Goal: Task Accomplishment & Management: Use online tool/utility

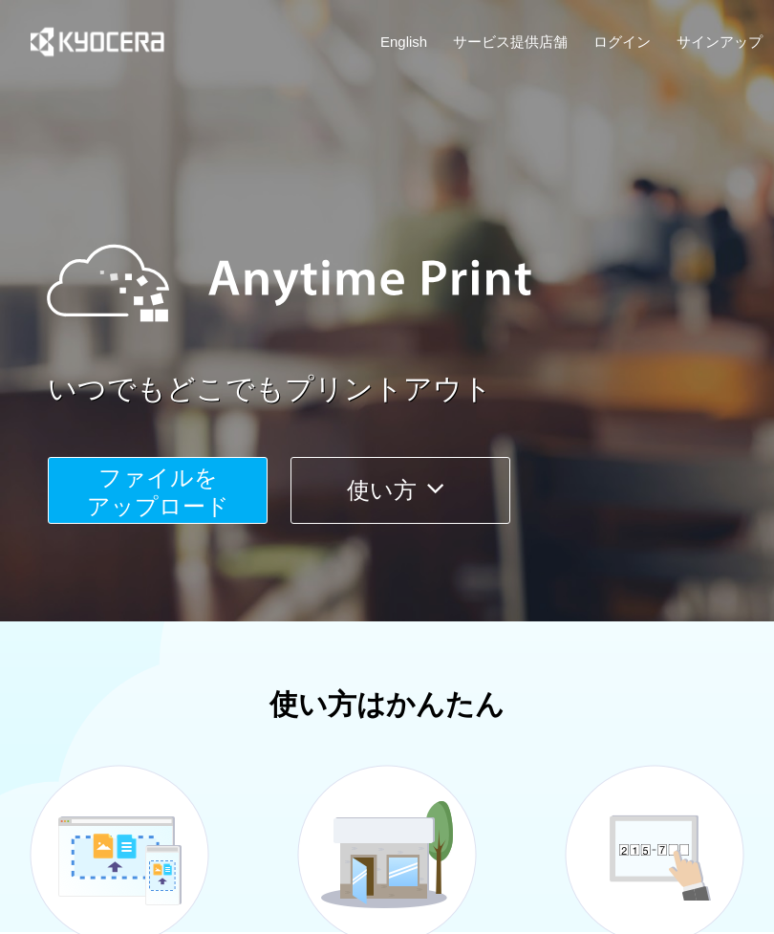
click at [141, 480] on span "ファイルを ​​アップロード" at bounding box center [158, 491] width 142 height 54
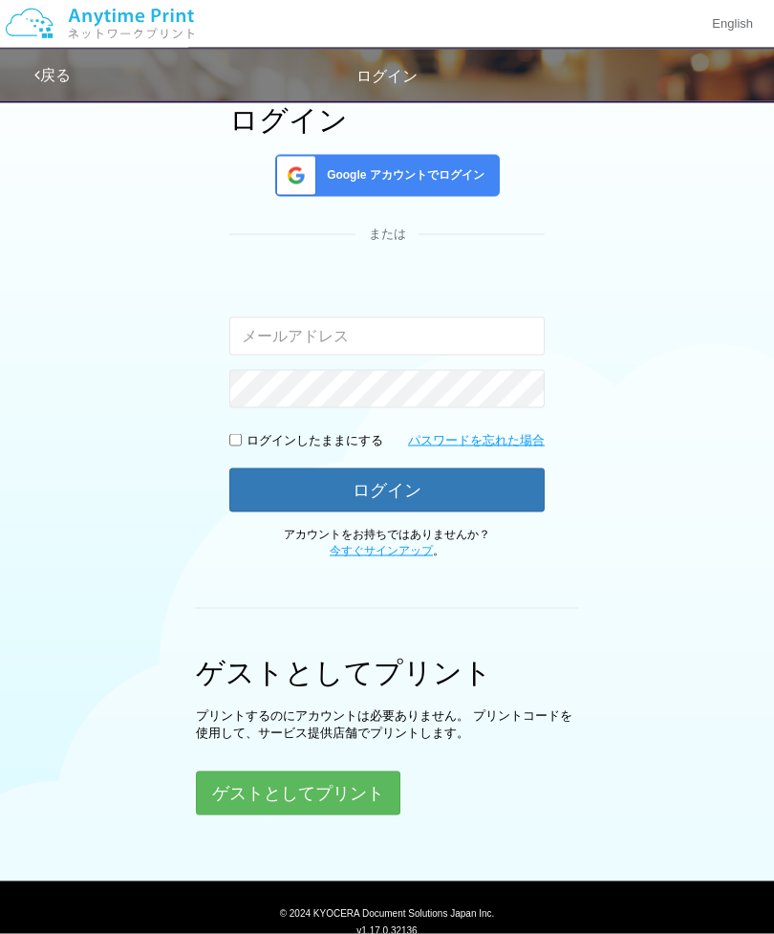
click at [329, 784] on button "ゲストとしてプリント" at bounding box center [298, 793] width 205 height 44
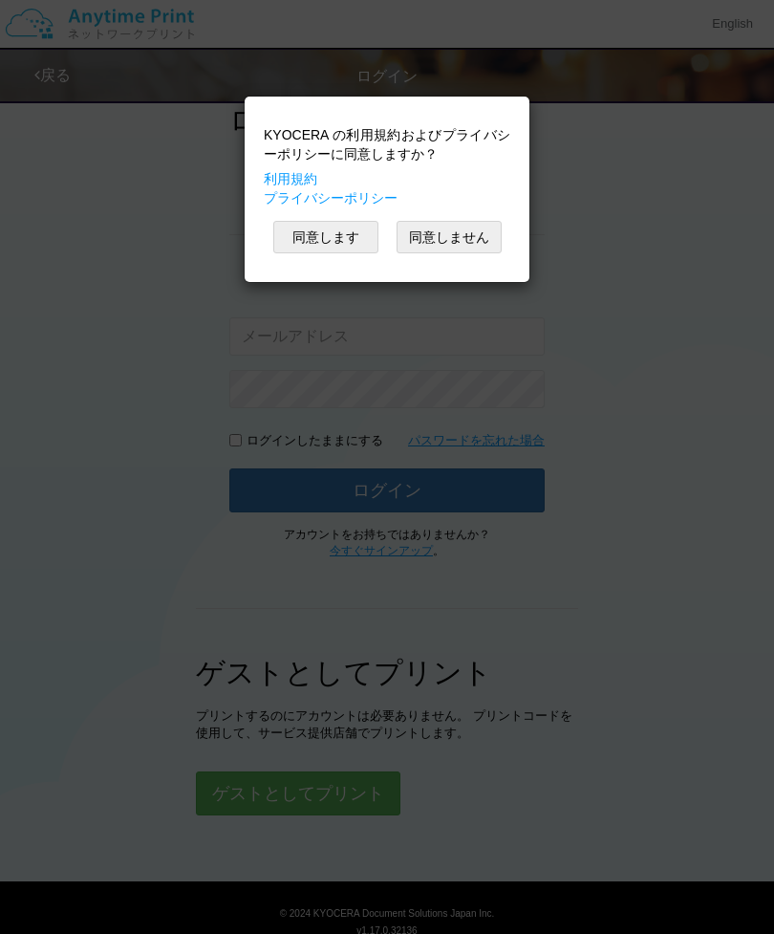
click at [329, 230] on button "同意します" at bounding box center [325, 237] width 105 height 32
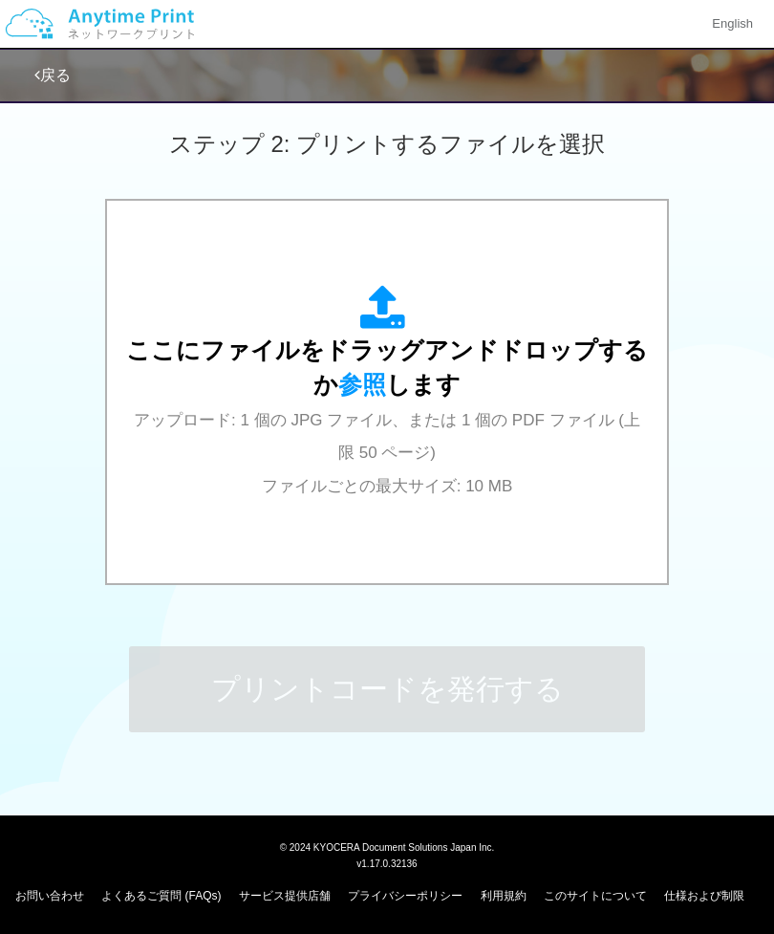
click at [415, 410] on div "ここにファイルをドラッグアンドドロップするか 参照 します アップロード: 1 個の JPG ファイル、または 1 個の PDF ファイル (上限 50 ペー…" at bounding box center [387, 393] width 522 height 216
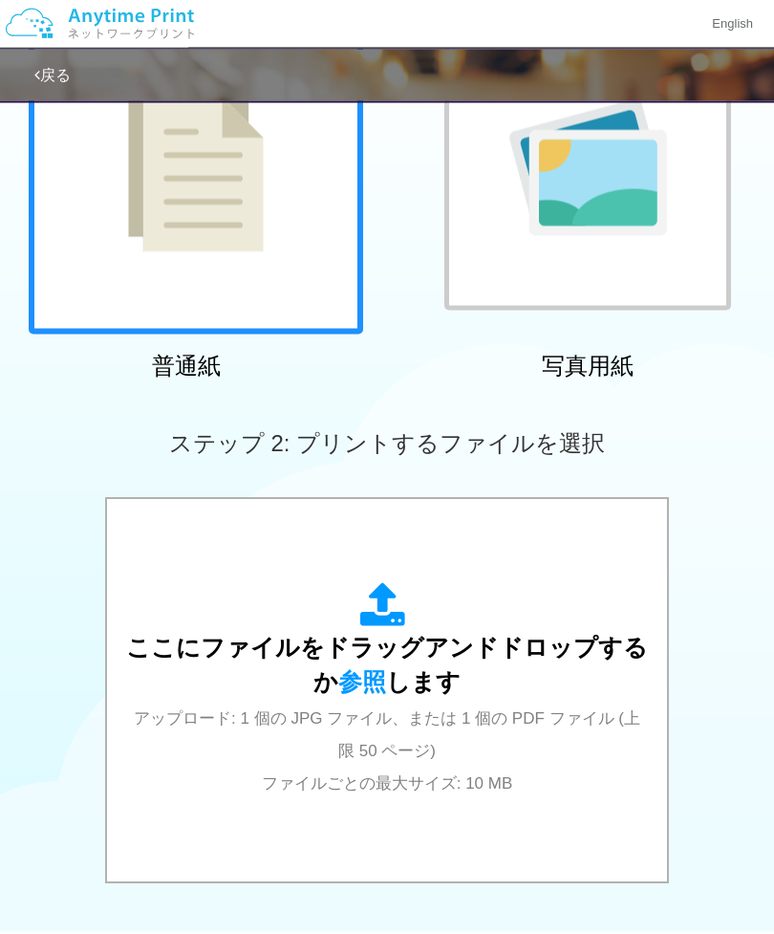
scroll to position [230, 0]
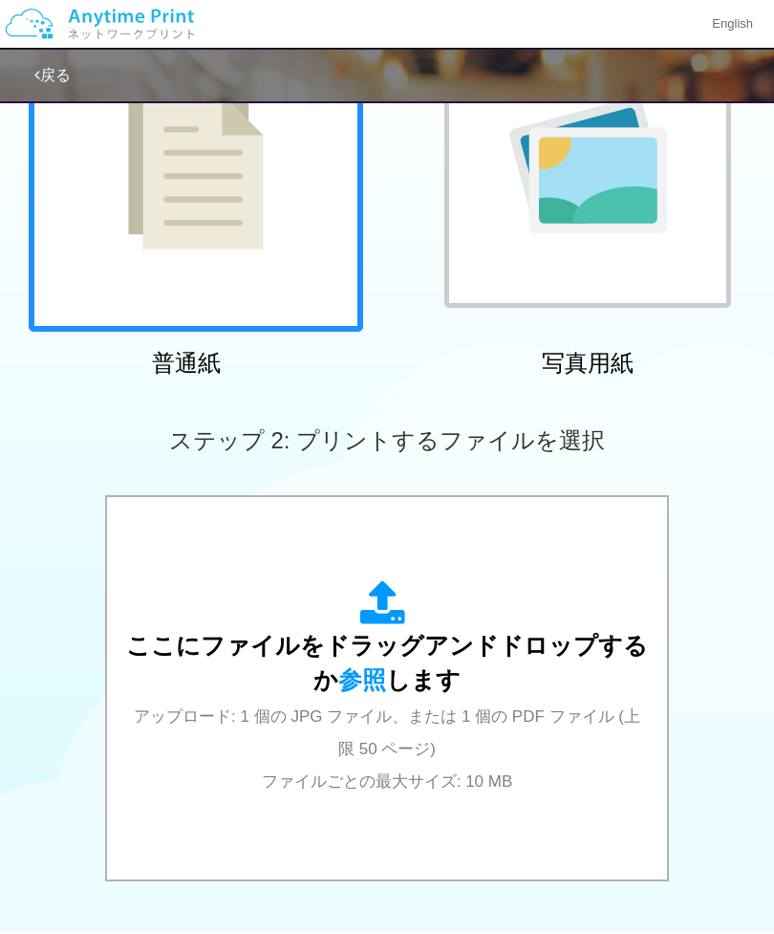
click at [520, 674] on div "ここにファイルをドラッグアンドドロップするか 参照 します アップロード: 1 個の JPG ファイル、または 1 個の PDF ファイル (上限 50 ペー…" at bounding box center [387, 688] width 522 height 216
click at [397, 672] on span "ここにファイルをドラッグアンドドロップするか 参照 します" at bounding box center [387, 662] width 522 height 61
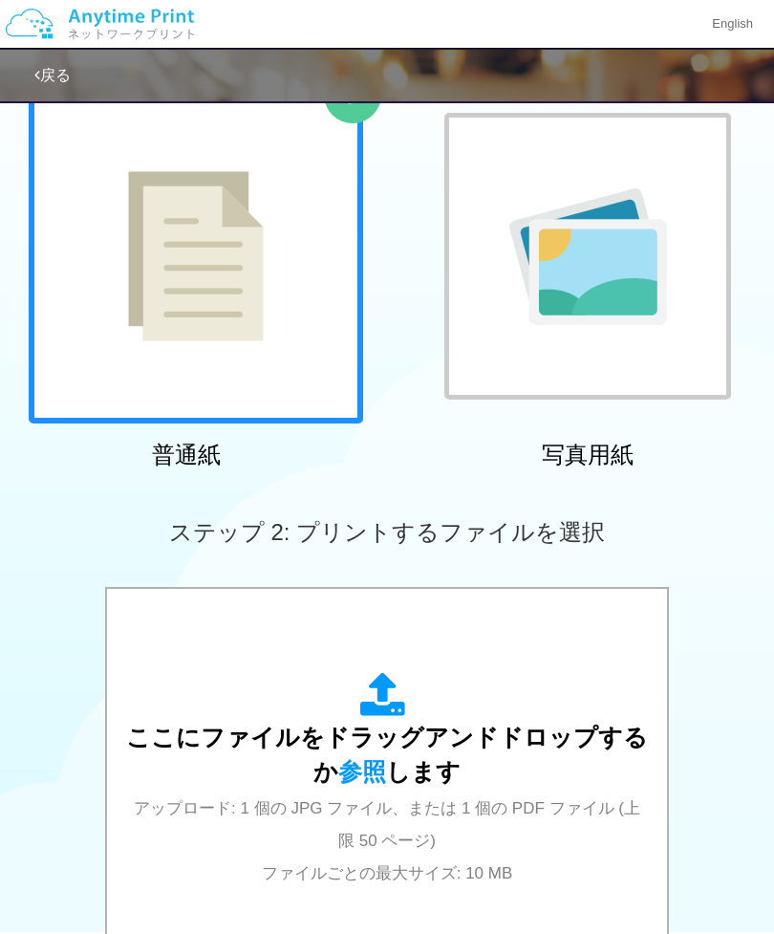
scroll to position [150, 0]
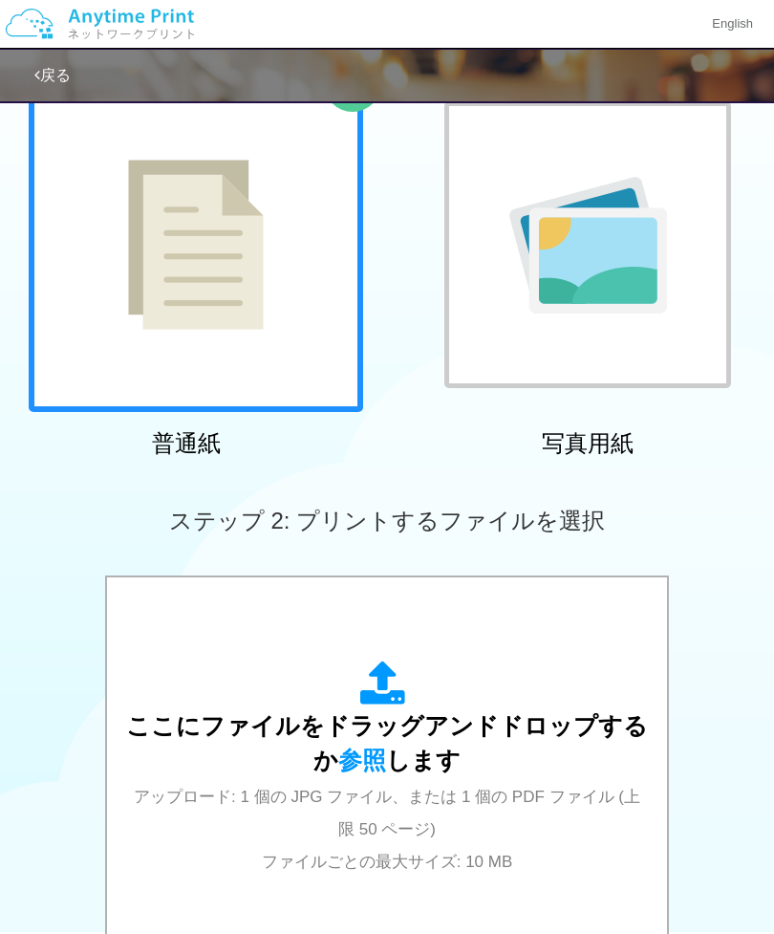
click at [399, 753] on span "ここにファイルをドラッグアンドドロップするか 参照 します" at bounding box center [387, 742] width 522 height 61
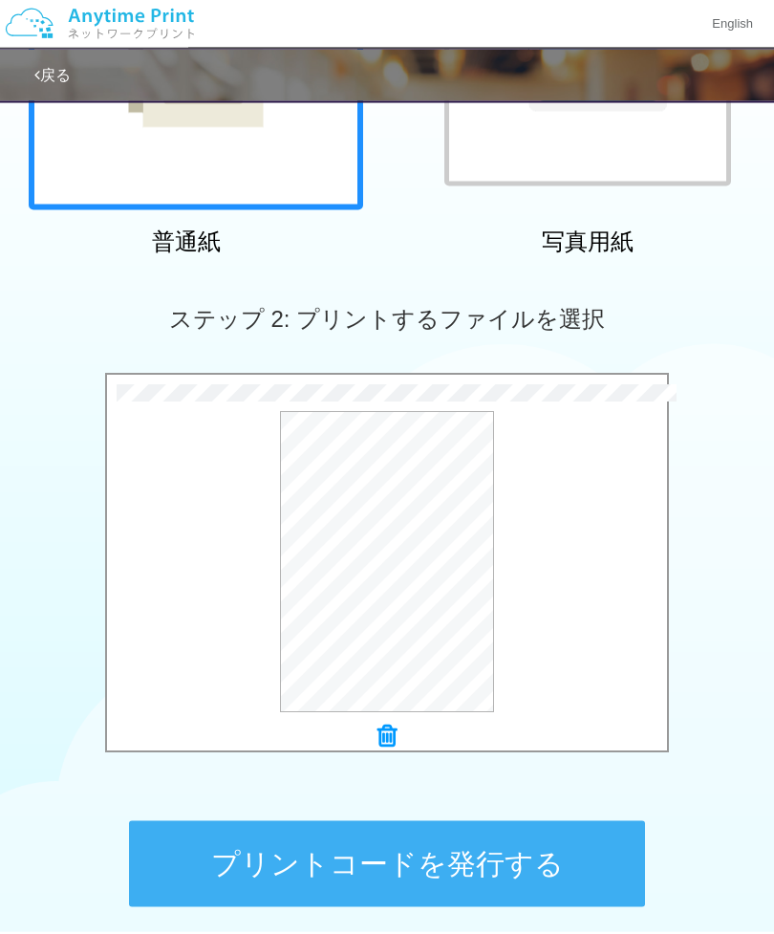
scroll to position [420, 0]
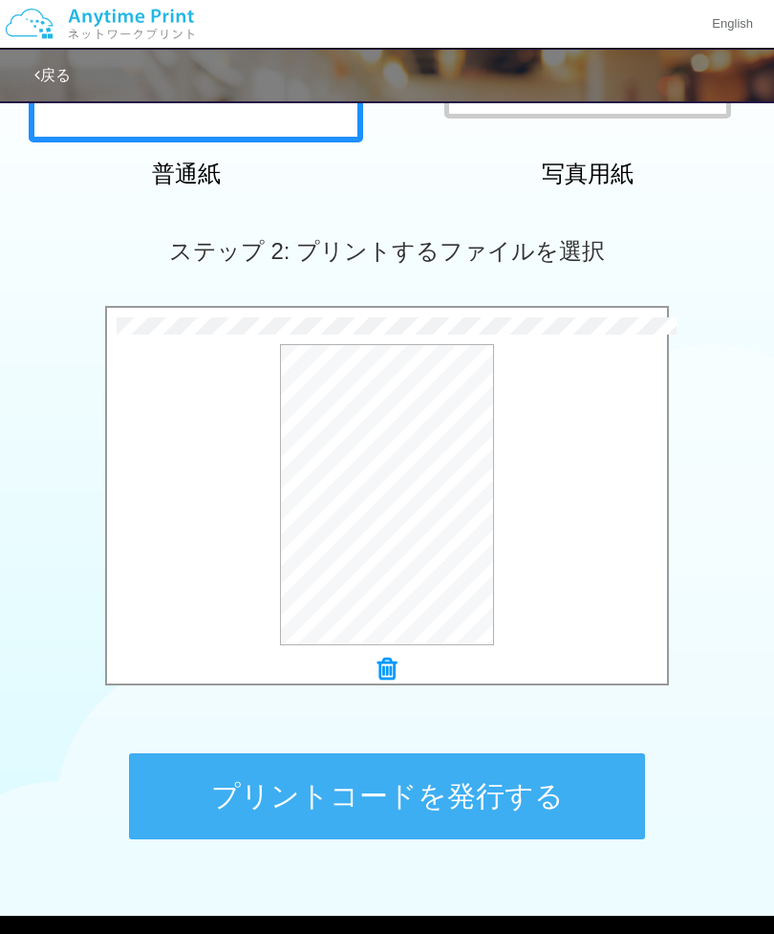
click at [183, 786] on button "プリントコードを発行する" at bounding box center [387, 796] width 516 height 86
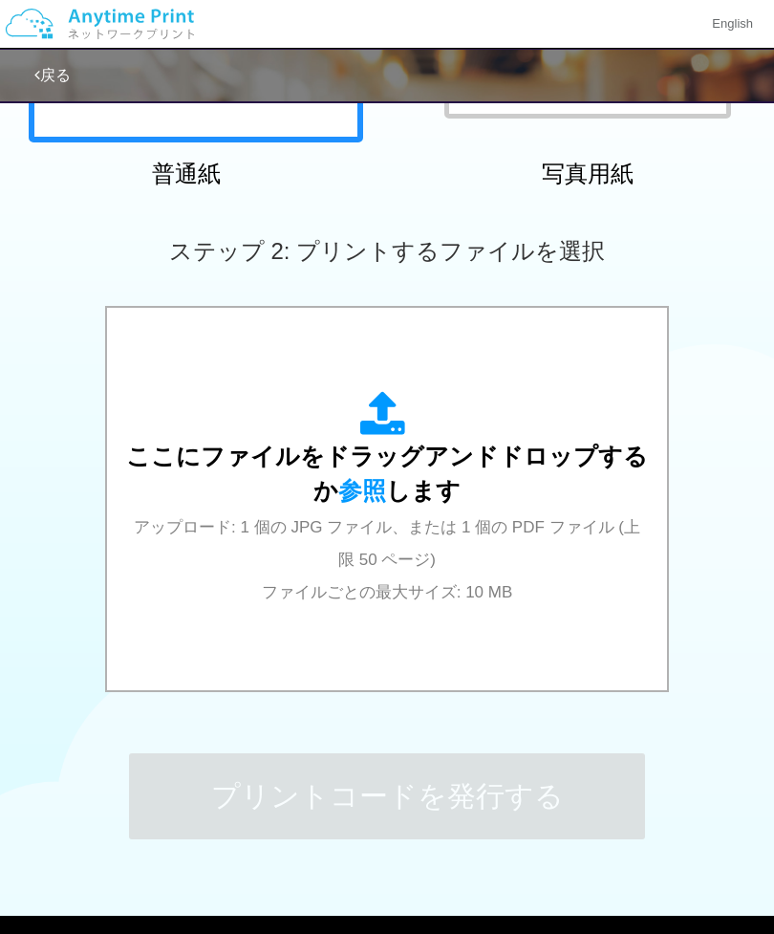
scroll to position [0, 0]
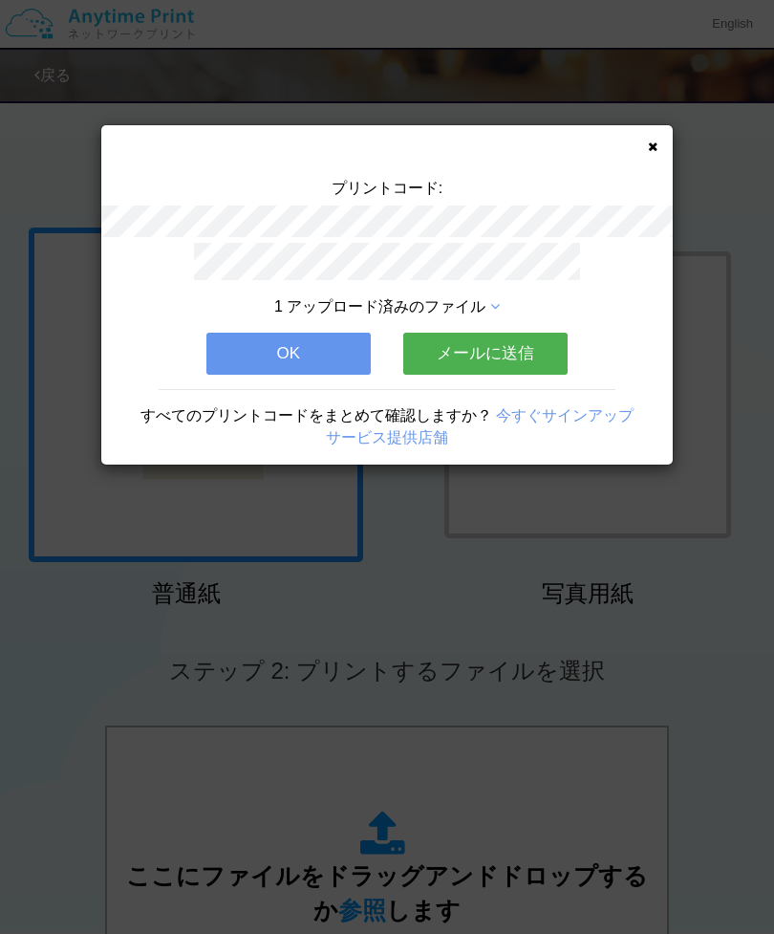
click at [657, 166] on div "プリントコード: 1 アップロード済みのファイル OK メールに送信 すべてのプリントコードをまとめて確認しますか？ 今すぐサインアップ サービス提供店舗" at bounding box center [386, 294] width 571 height 339
click at [656, 141] on icon at bounding box center [653, 146] width 10 height 12
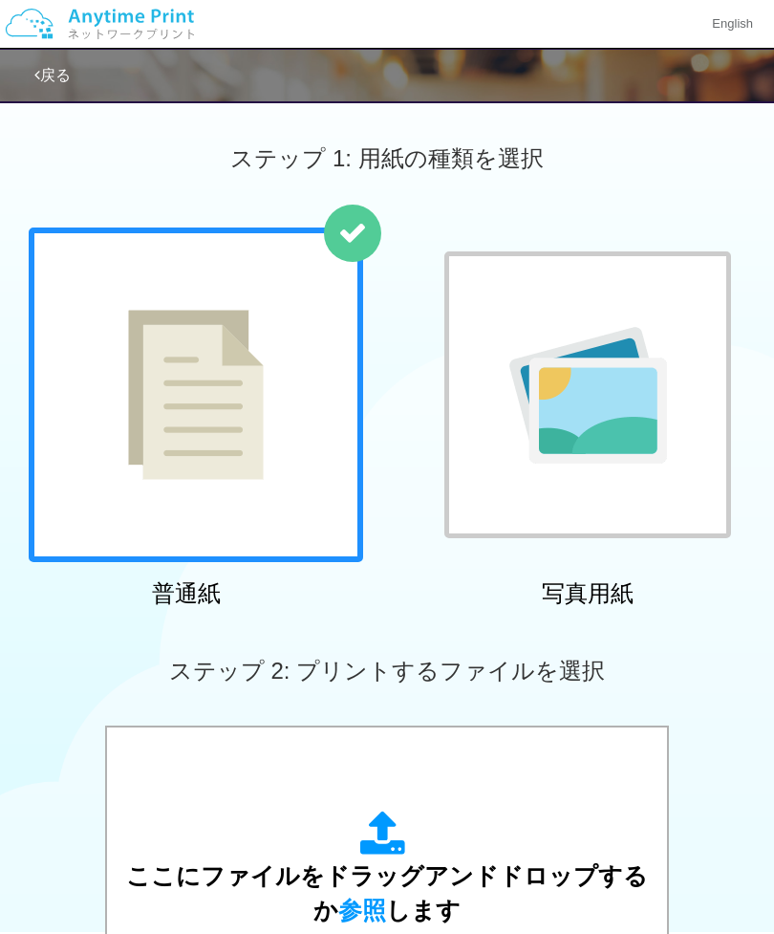
click at [40, 73] on link "戻る" at bounding box center [52, 75] width 36 height 16
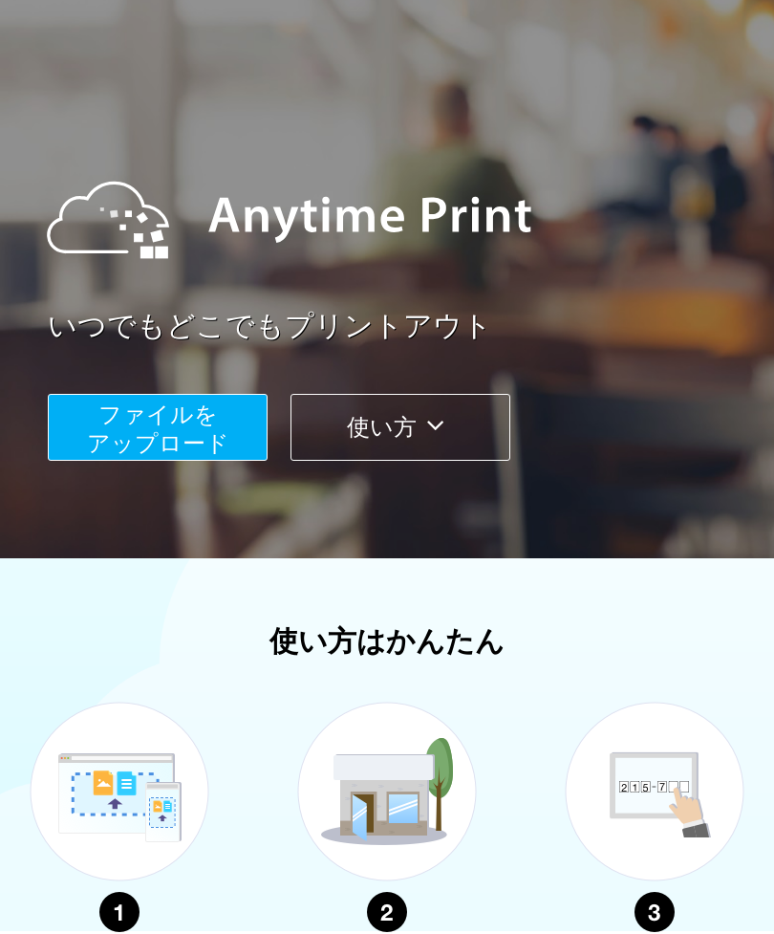
scroll to position [63, 0]
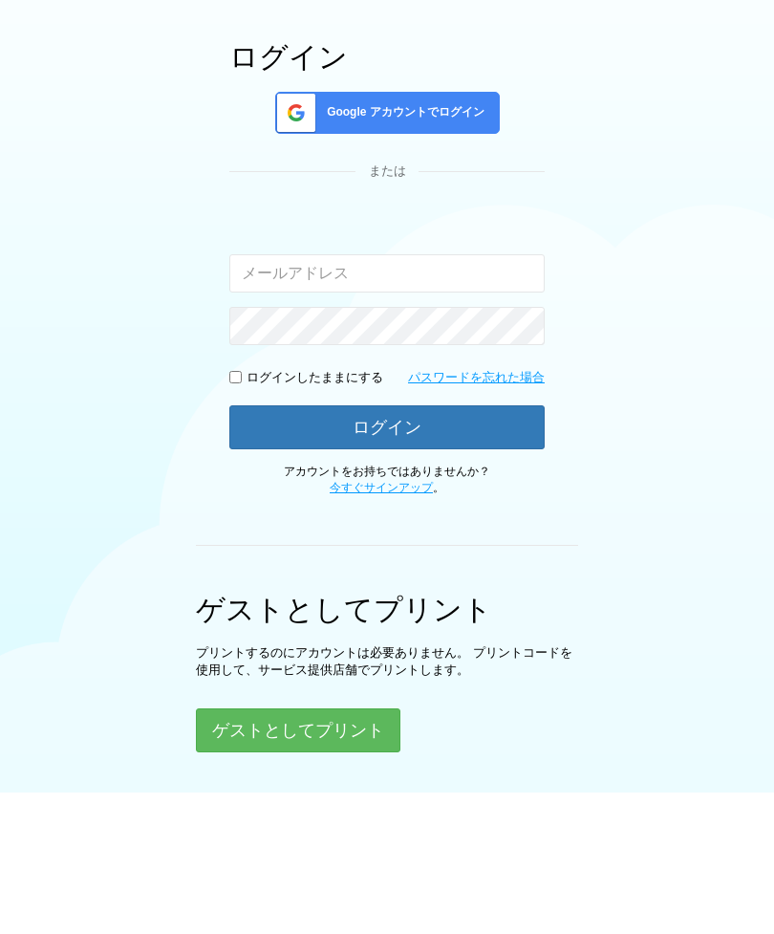
scroll to position [203, 0]
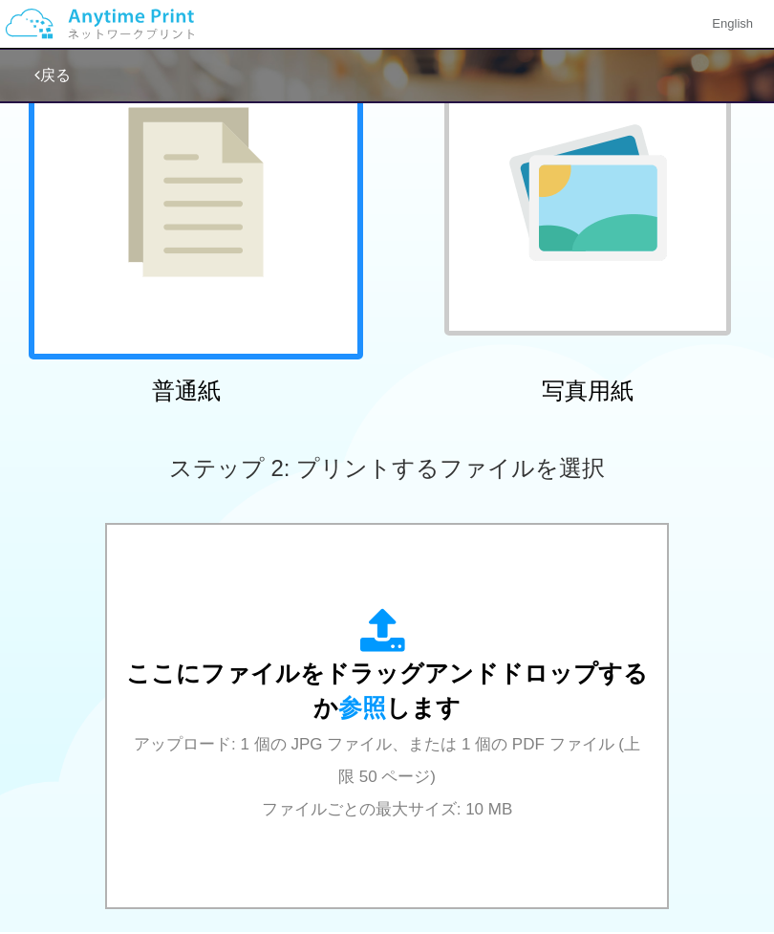
click at [150, 42] on img at bounding box center [100, 23] width 204 height 67
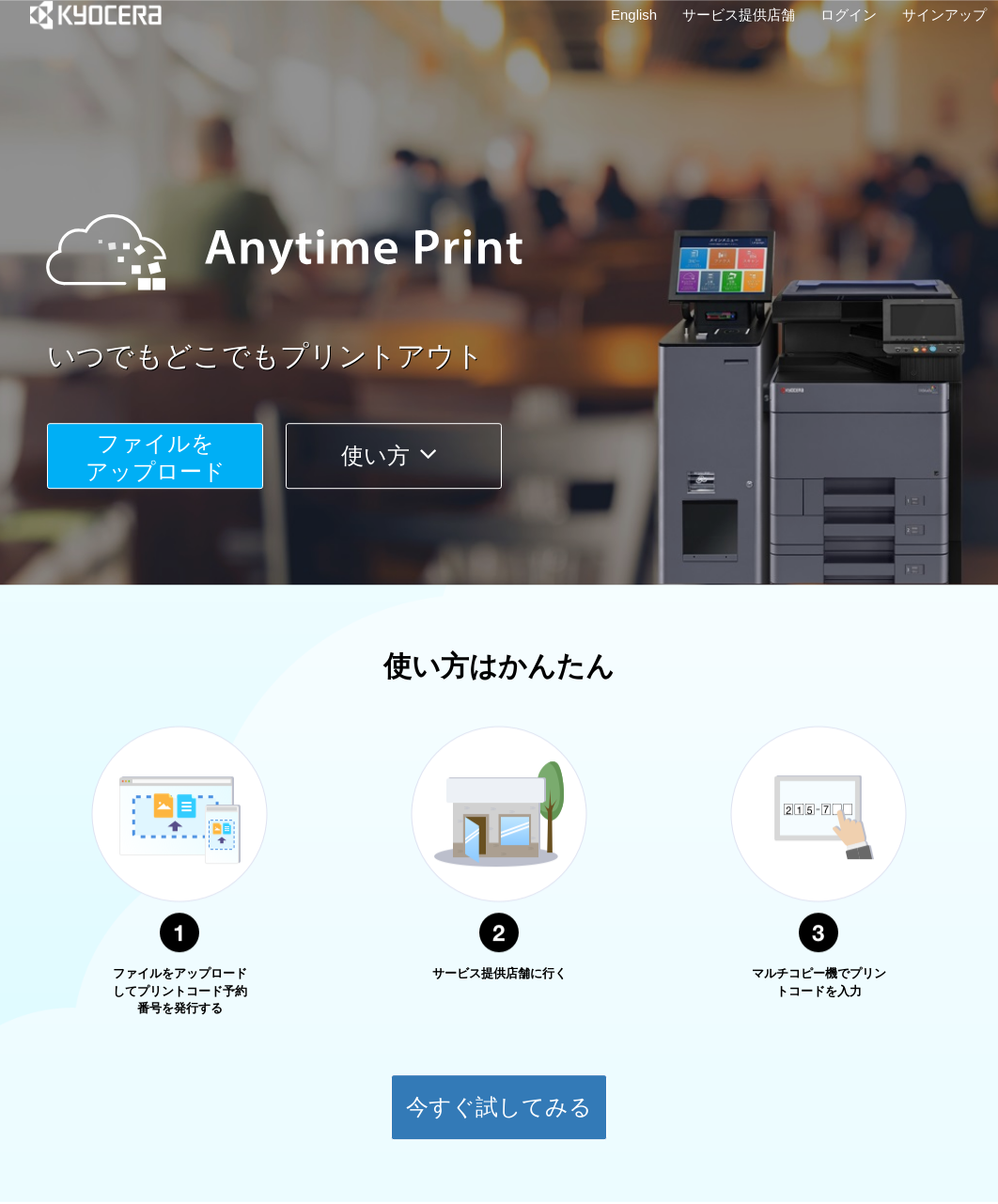
scroll to position [27, 0]
click at [142, 463] on span "ファイルを ​​アップロード" at bounding box center [155, 457] width 140 height 53
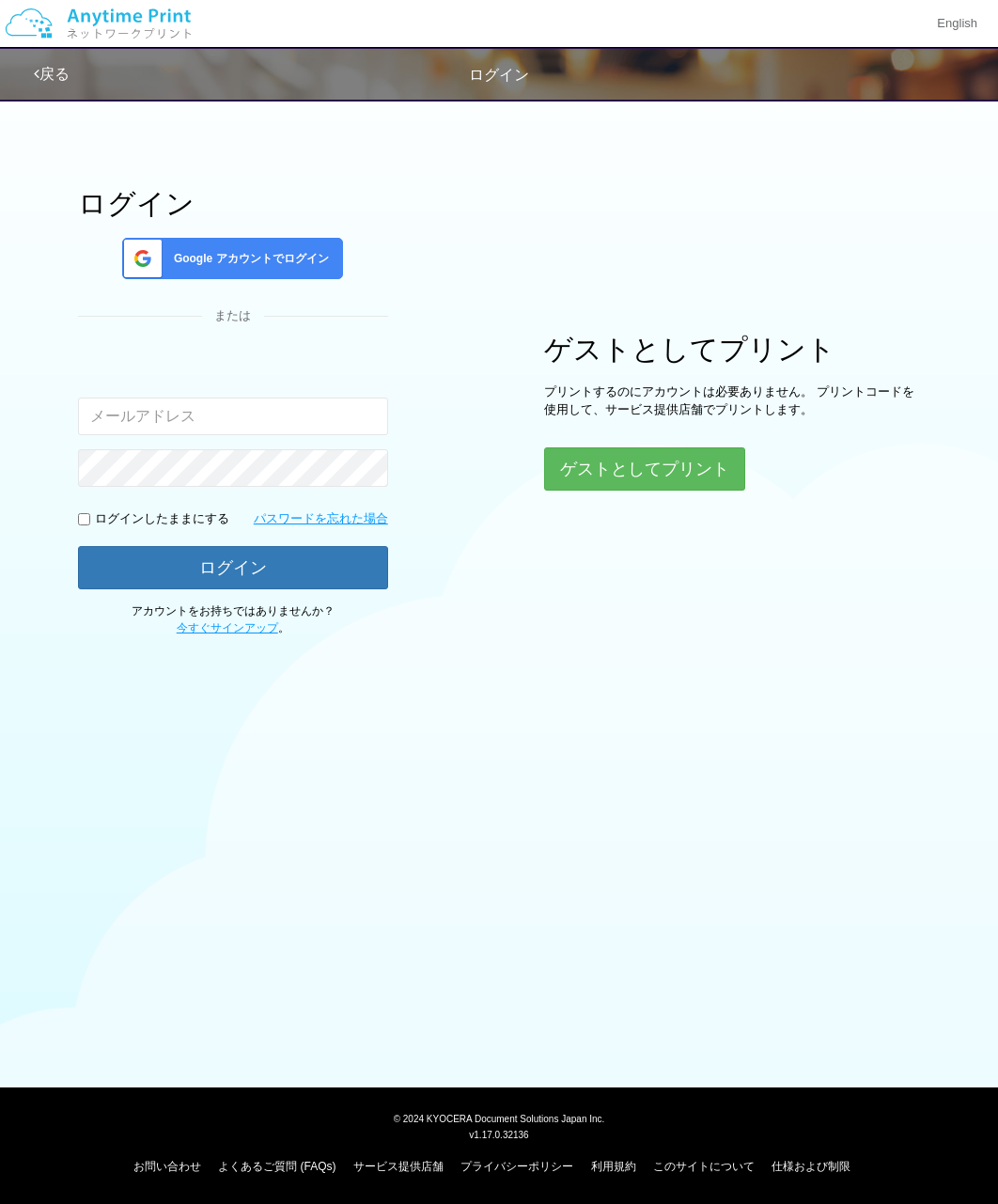
click at [670, 472] on button "ゲストとしてプリント" at bounding box center [644, 469] width 202 height 43
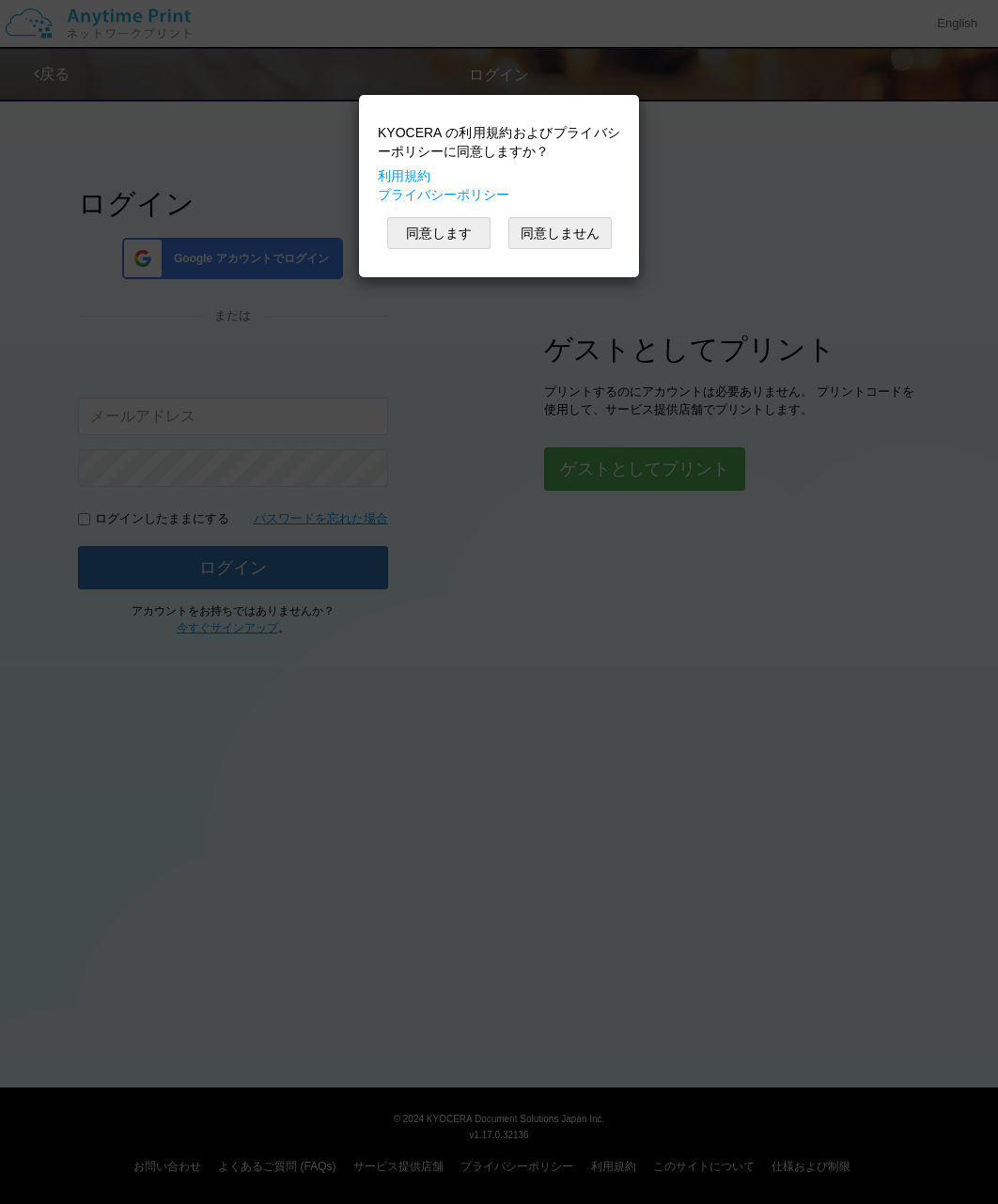
click at [422, 241] on button "同意します" at bounding box center [439, 233] width 103 height 31
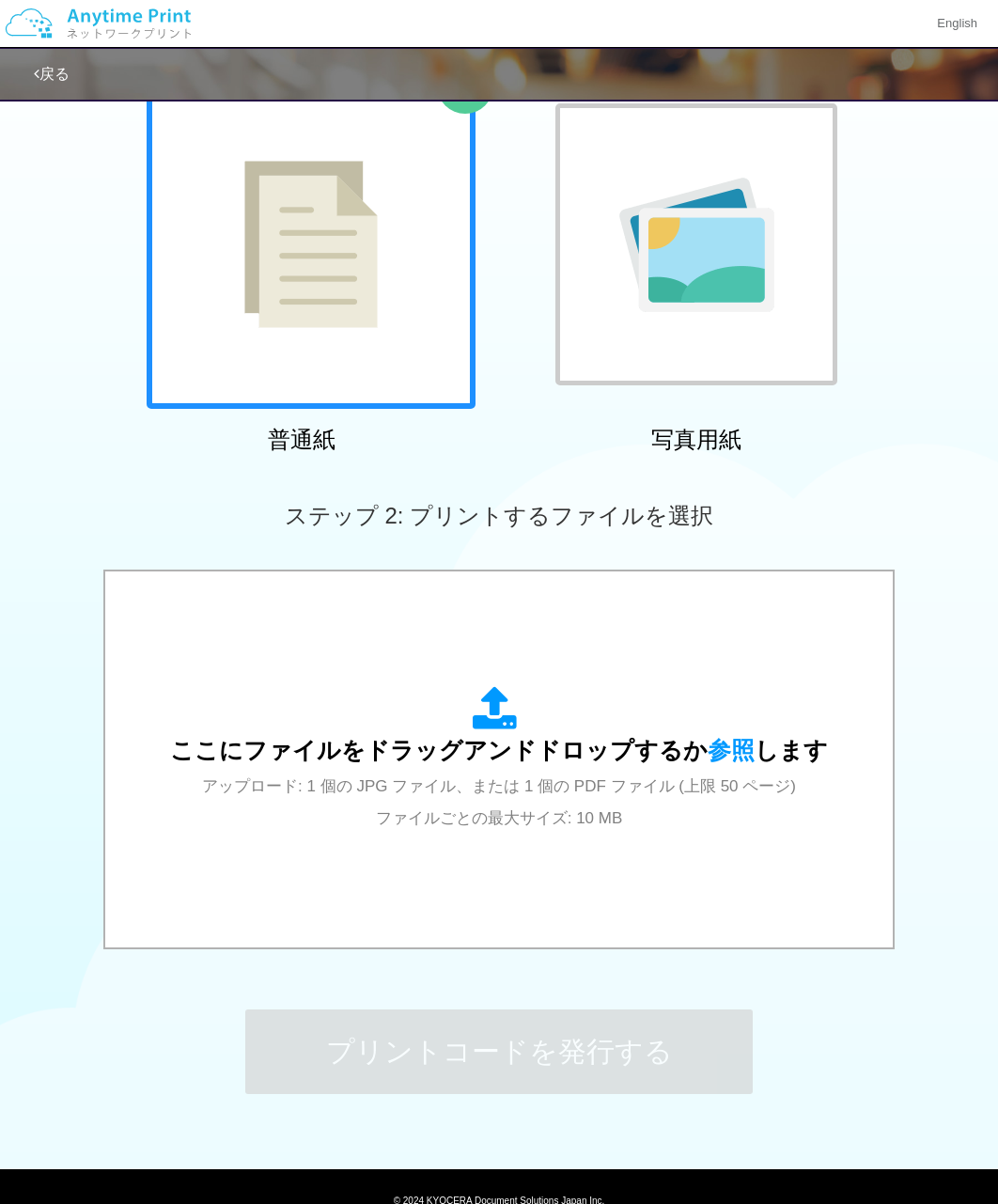
scroll to position [144, 0]
click at [532, 752] on span "ここにファイルをドラッグアンドドロップするか 参照 します" at bounding box center [499, 750] width 658 height 27
